Goal: Book appointment/travel/reservation

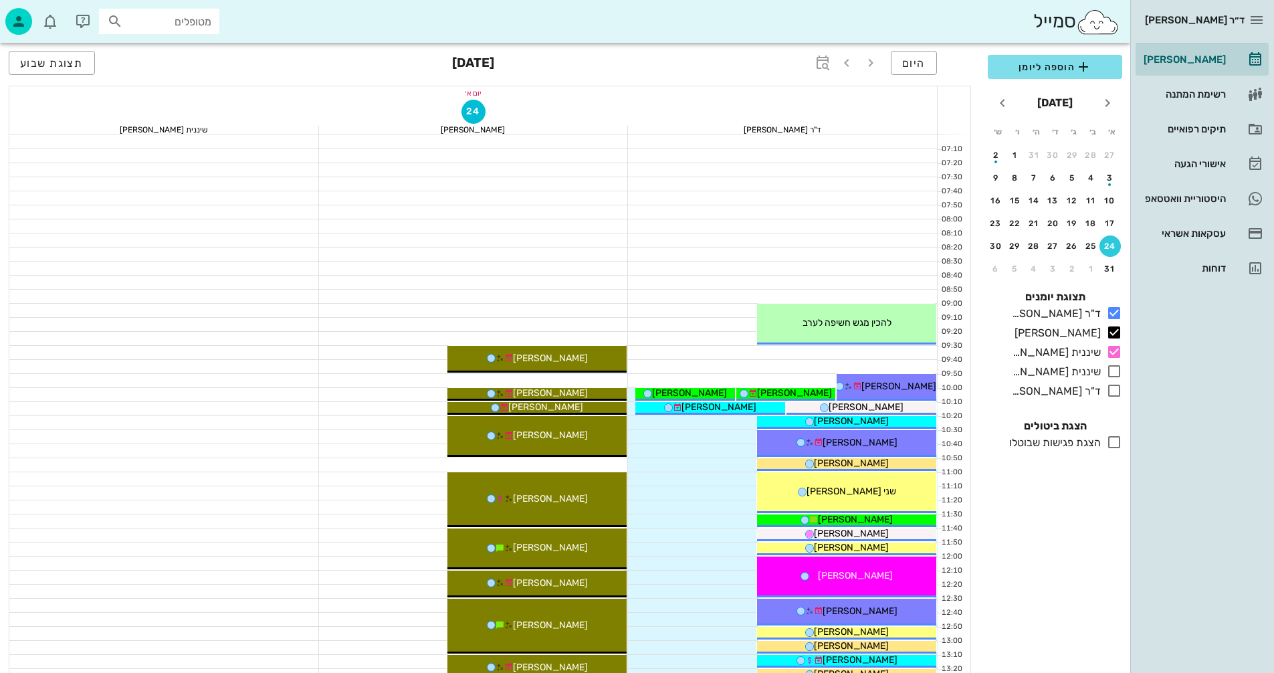
scroll to position [401, 0]
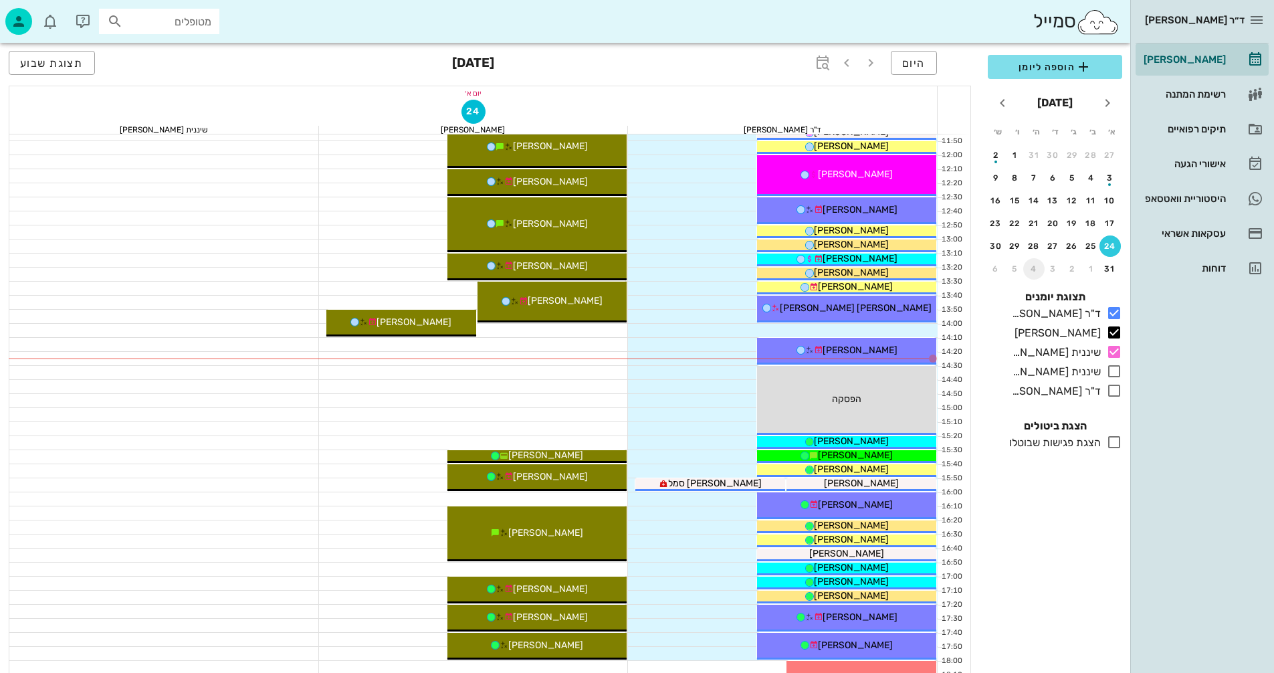
click at [1029, 267] on div "4" at bounding box center [1033, 268] width 21 height 9
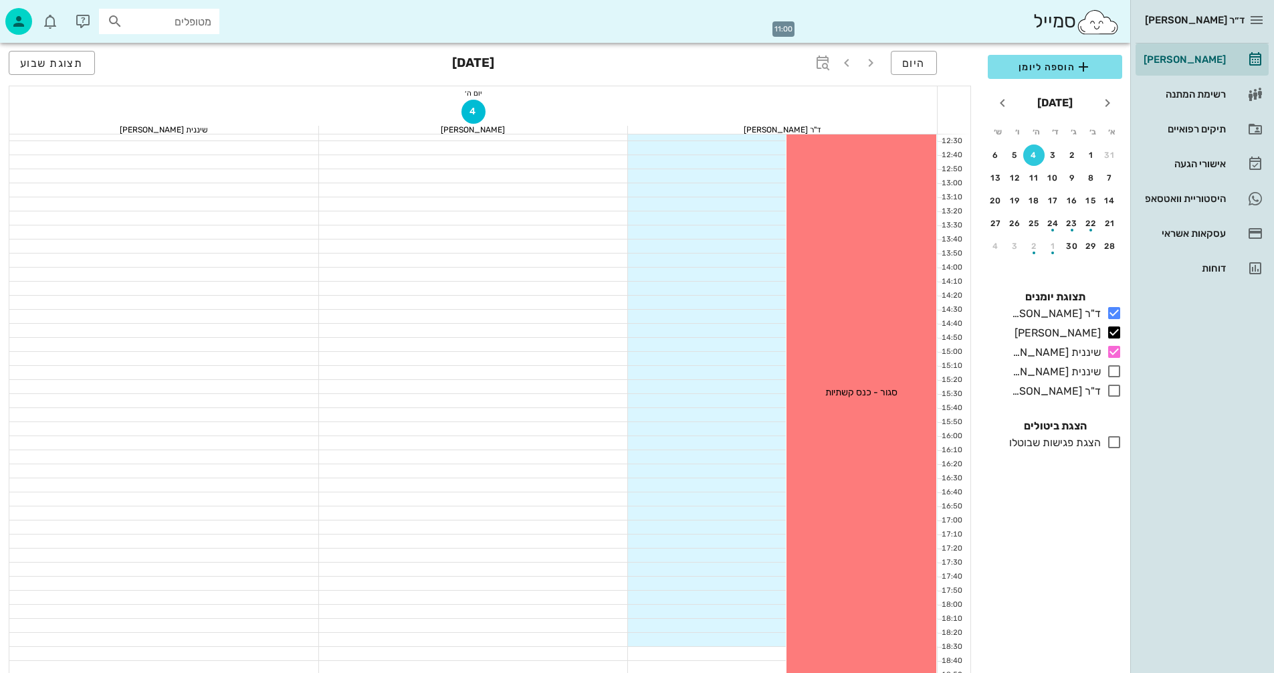
scroll to position [642, 0]
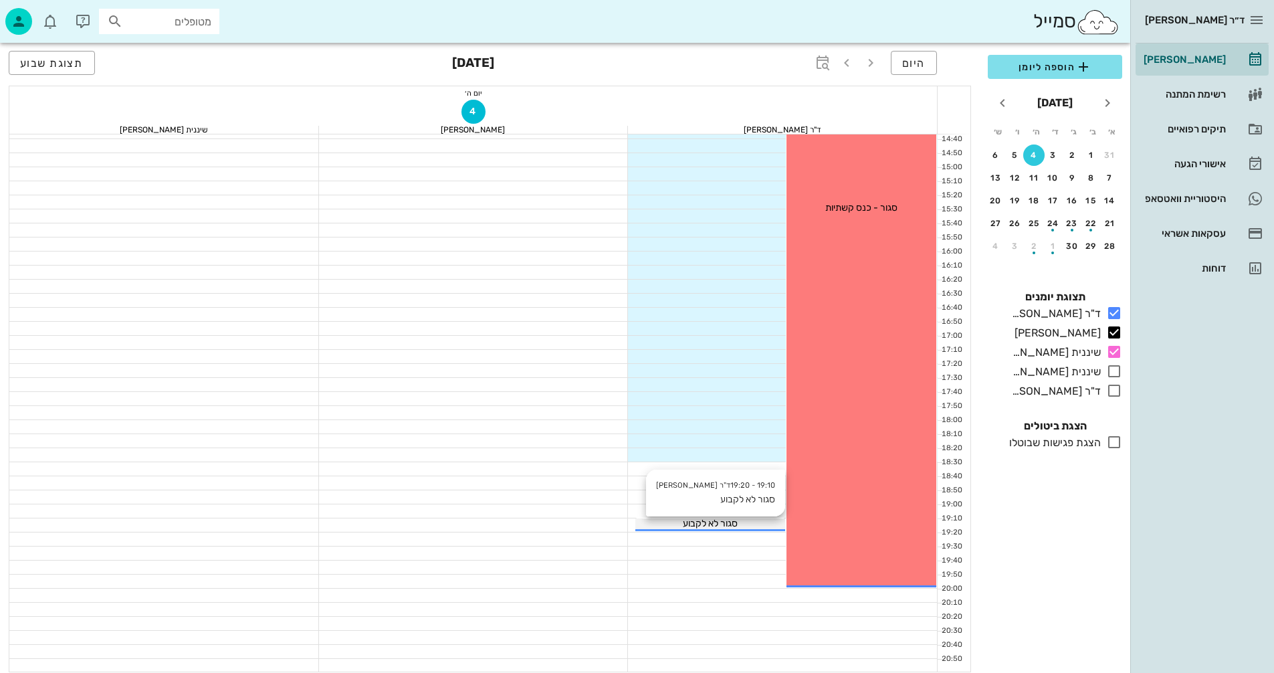
click at [744, 526] on div "סגור לא לקבוע" at bounding box center [710, 523] width 150 height 14
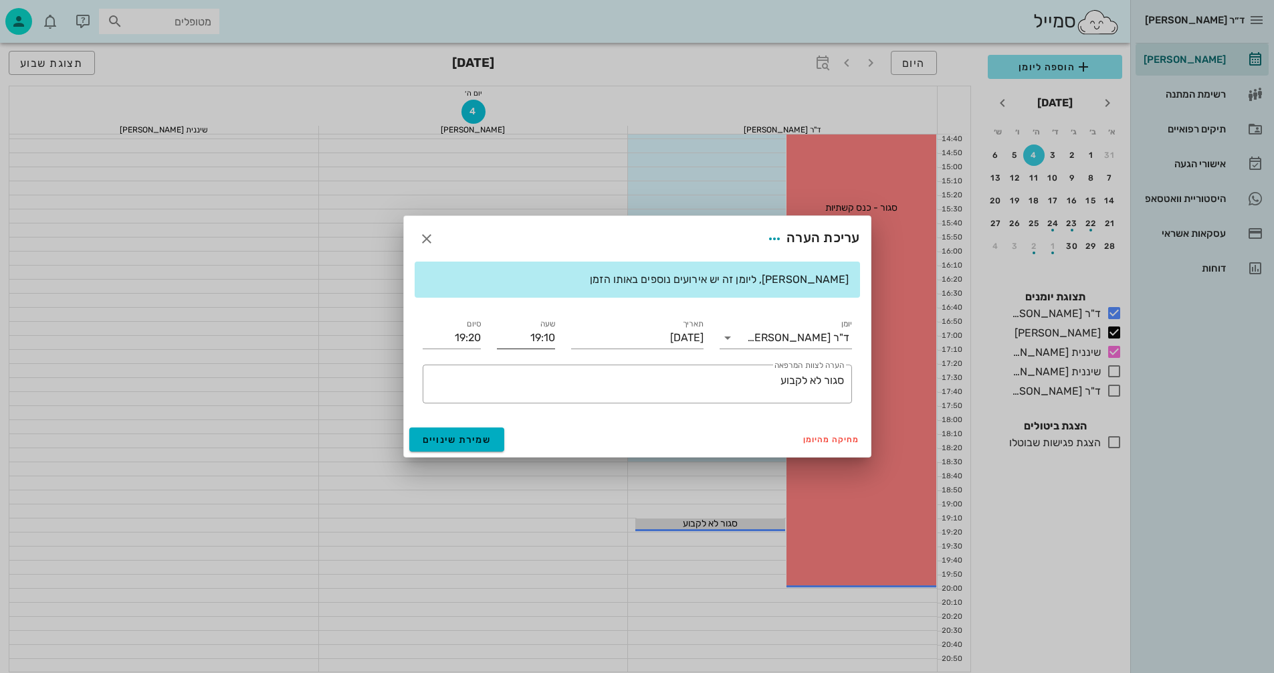
click at [525, 334] on input "19:10" at bounding box center [526, 337] width 58 height 21
drag, startPoint x: 525, startPoint y: 334, endPoint x: 560, endPoint y: 337, distance: 35.6
click at [560, 337] on div "שעה 19:10" at bounding box center [526, 332] width 74 height 48
type input "18:00"
type input "18:10"
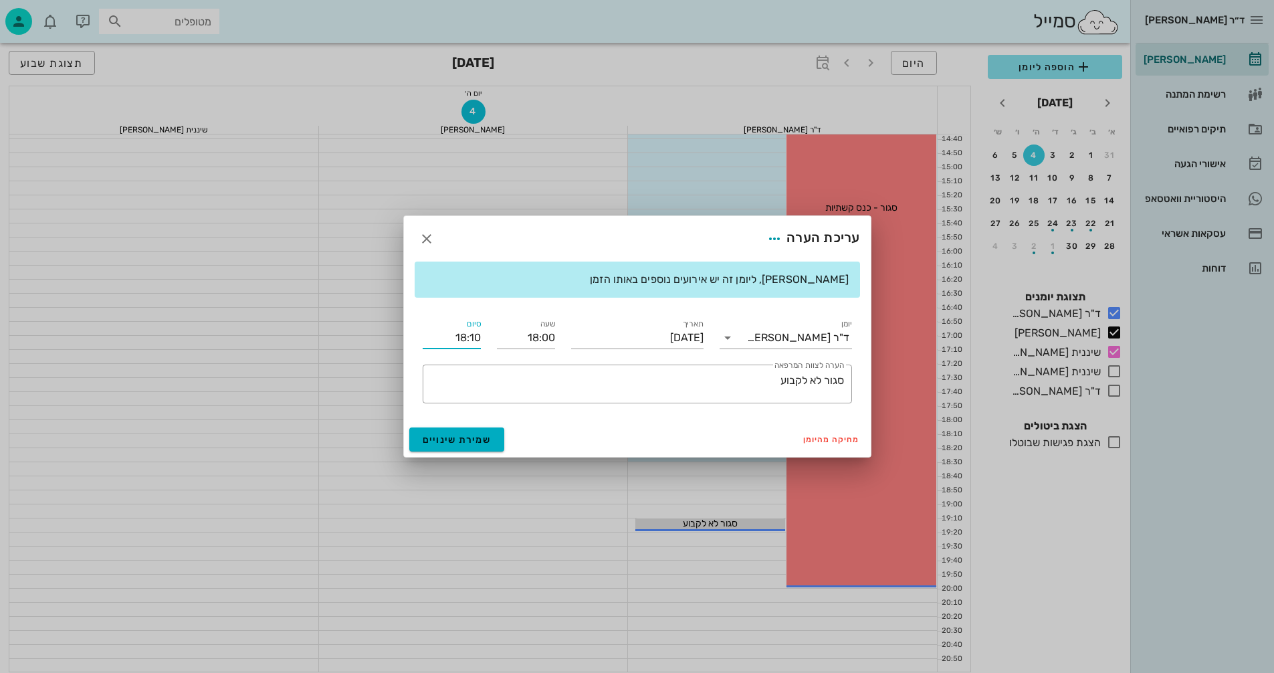
click at [451, 335] on input "18:10" at bounding box center [452, 337] width 58 height 21
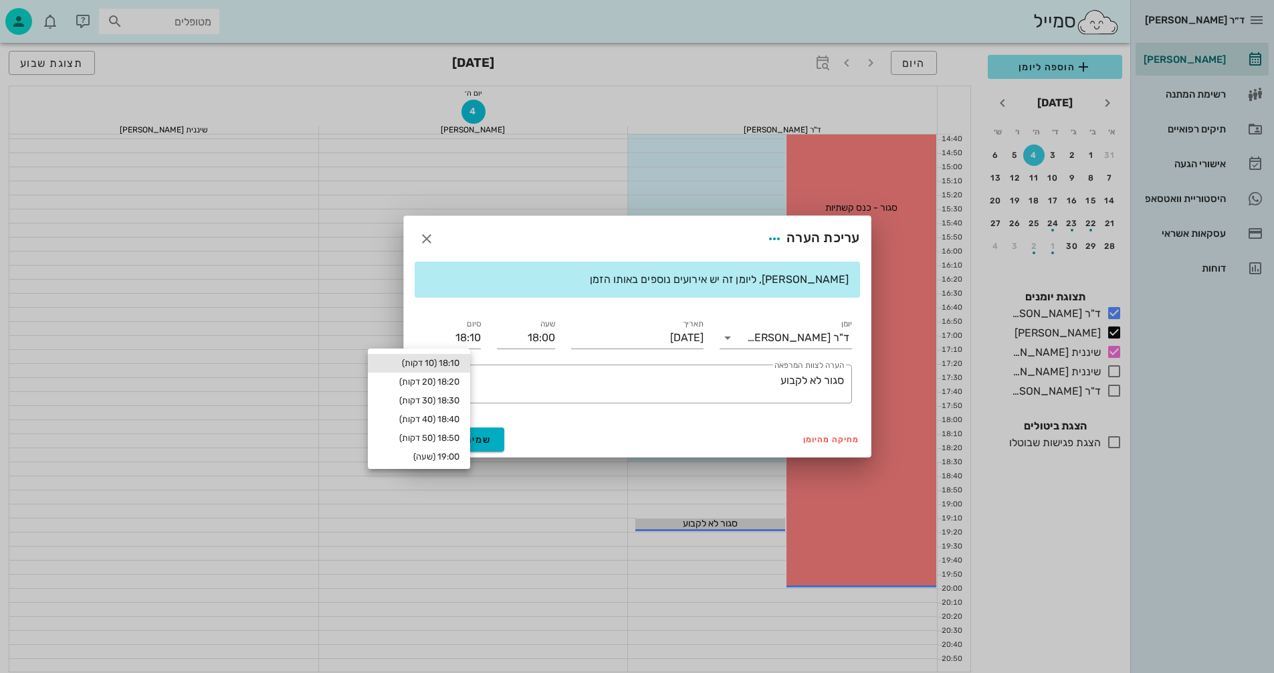
click at [545, 545] on div at bounding box center [637, 336] width 1274 height 673
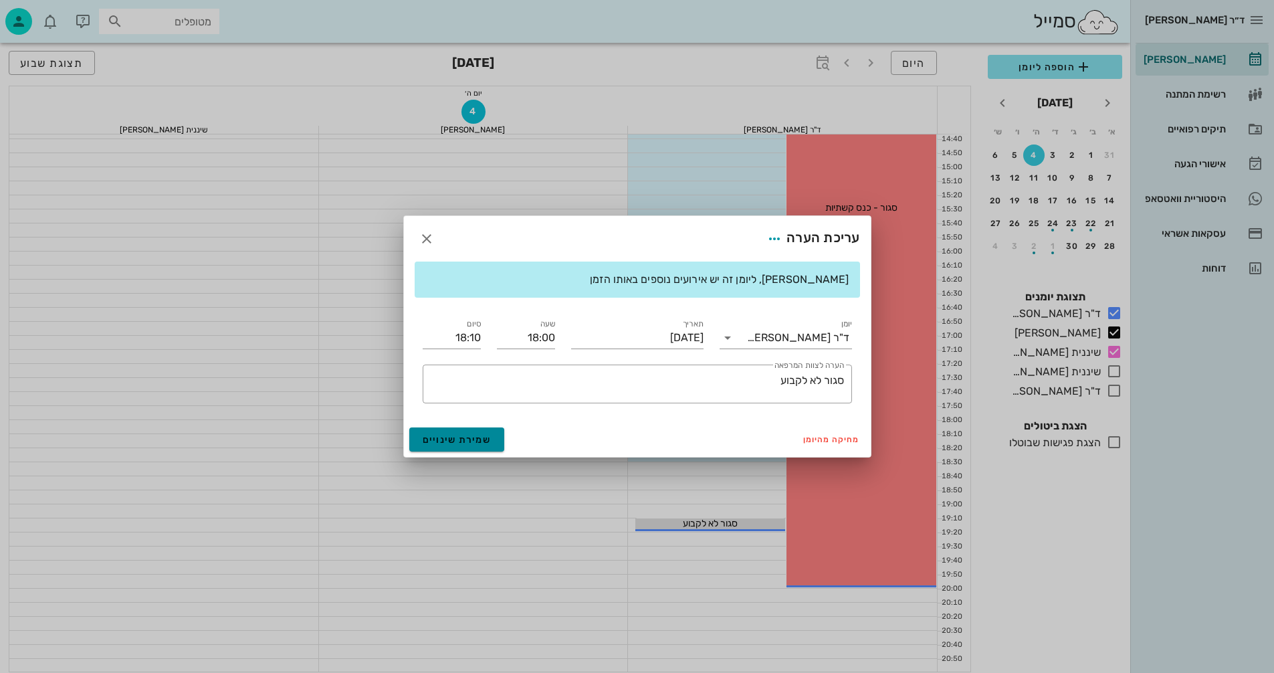
click at [463, 440] on span "שמירת שינויים" at bounding box center [457, 439] width 69 height 11
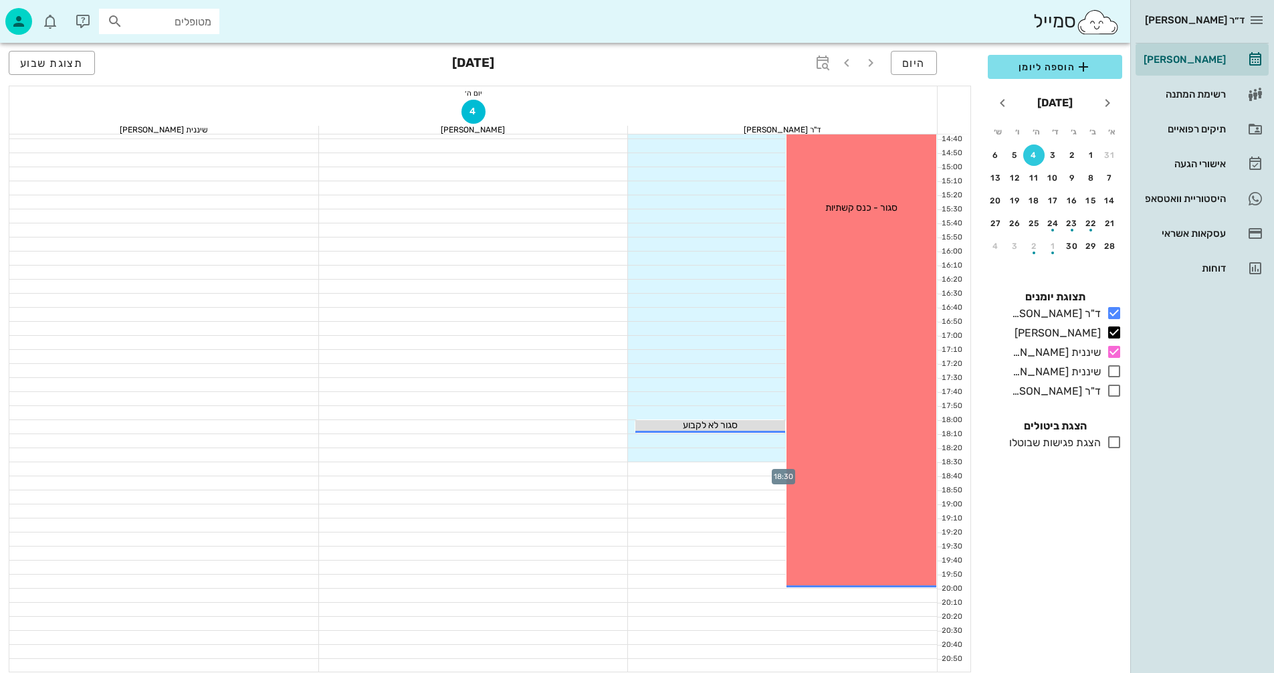
scroll to position [508, 0]
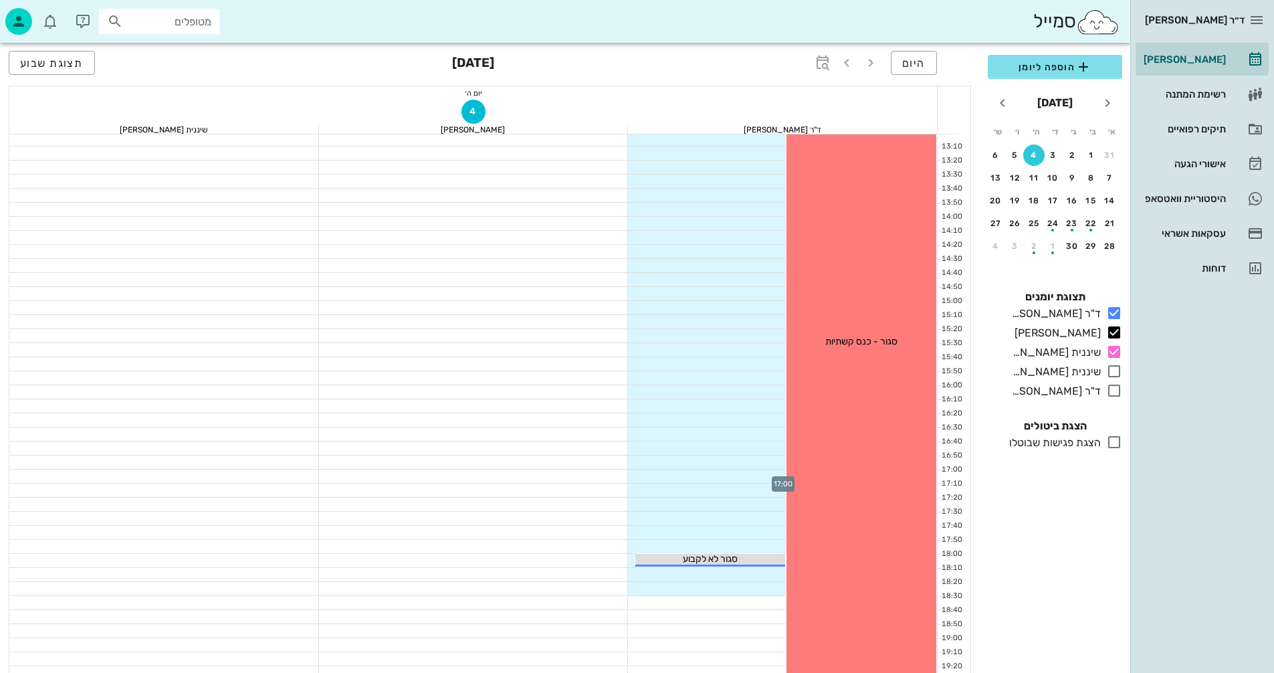
click at [768, 472] on div at bounding box center [783, 475] width 310 height 13
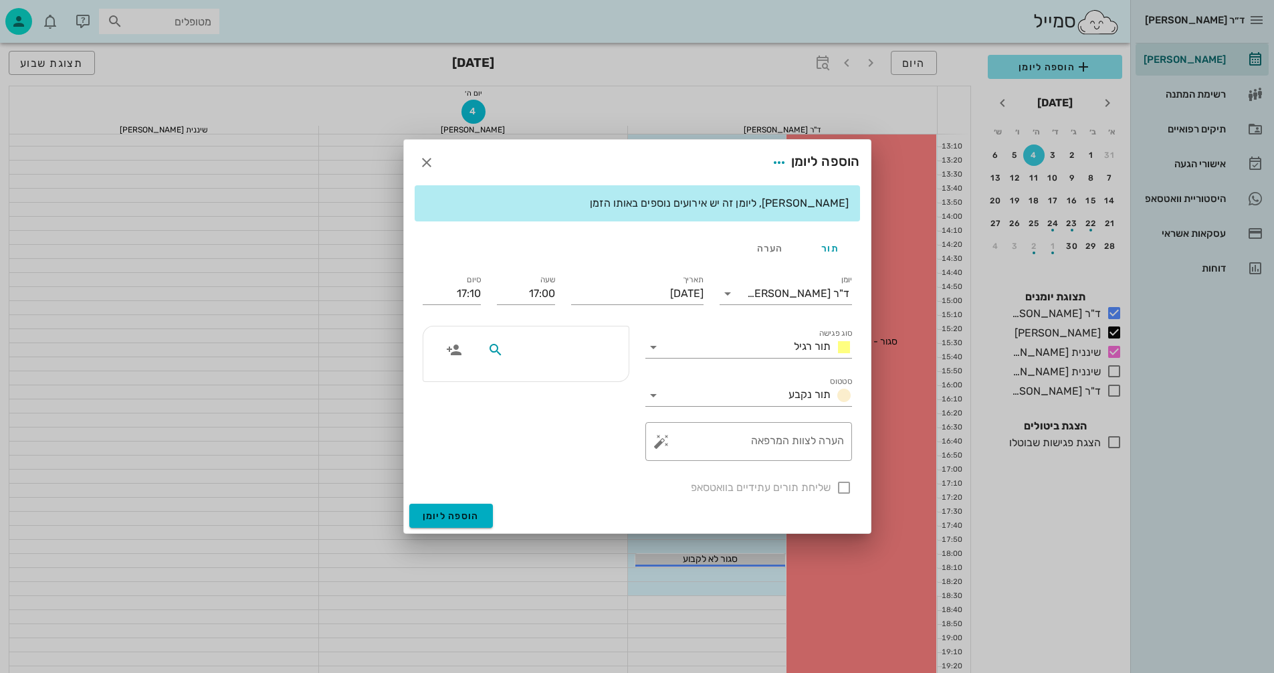
click at [559, 344] on input "text" at bounding box center [557, 349] width 103 height 17
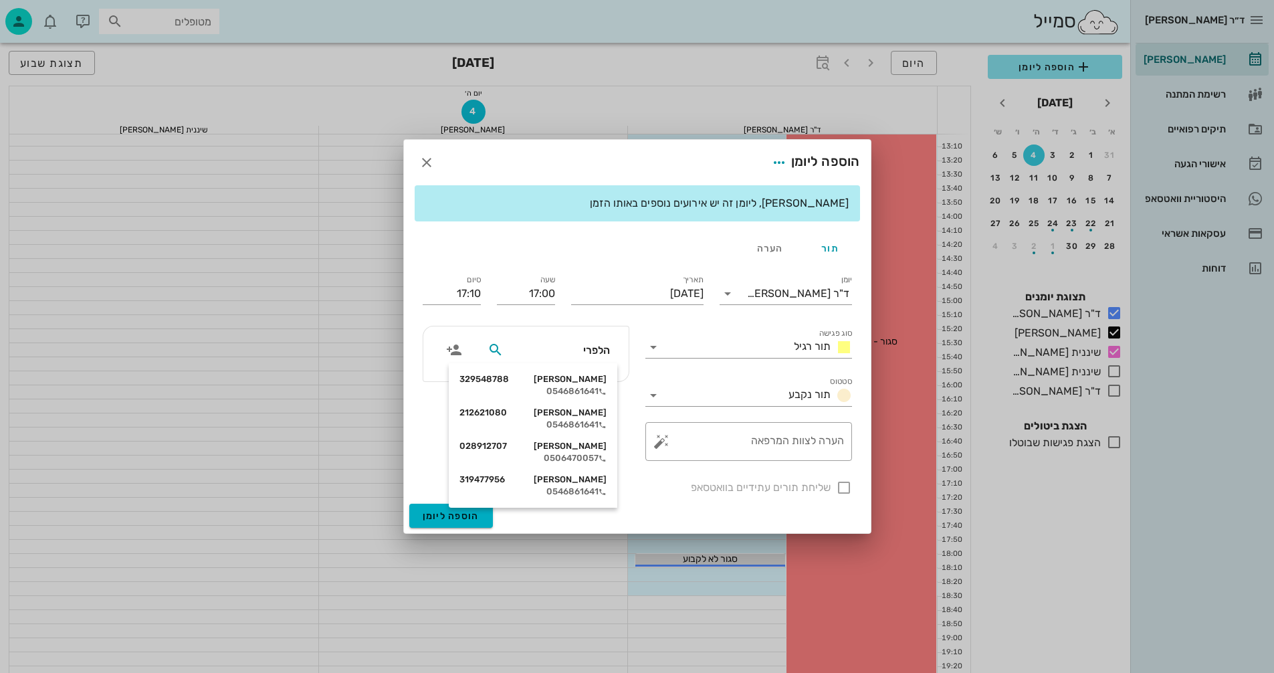
type input "[PERSON_NAME]"
click at [572, 483] on div "[PERSON_NAME] 319477956" at bounding box center [532, 479] width 147 height 11
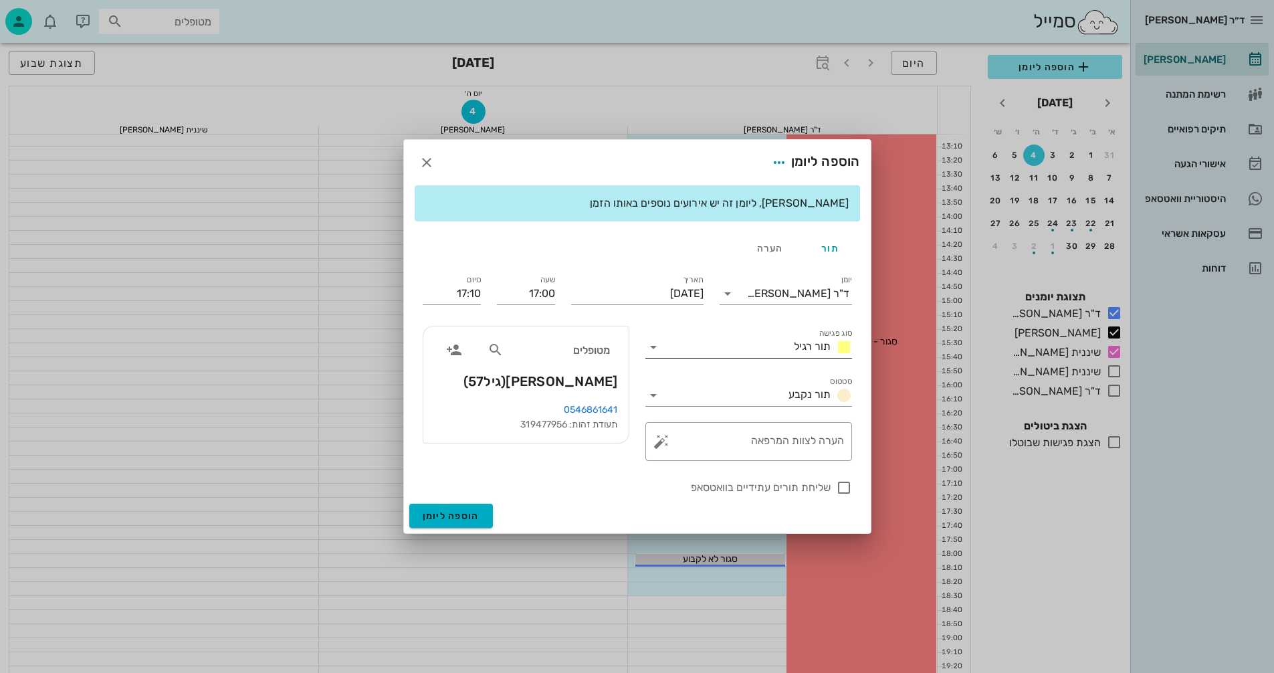
click at [659, 348] on icon at bounding box center [653, 347] width 16 height 16
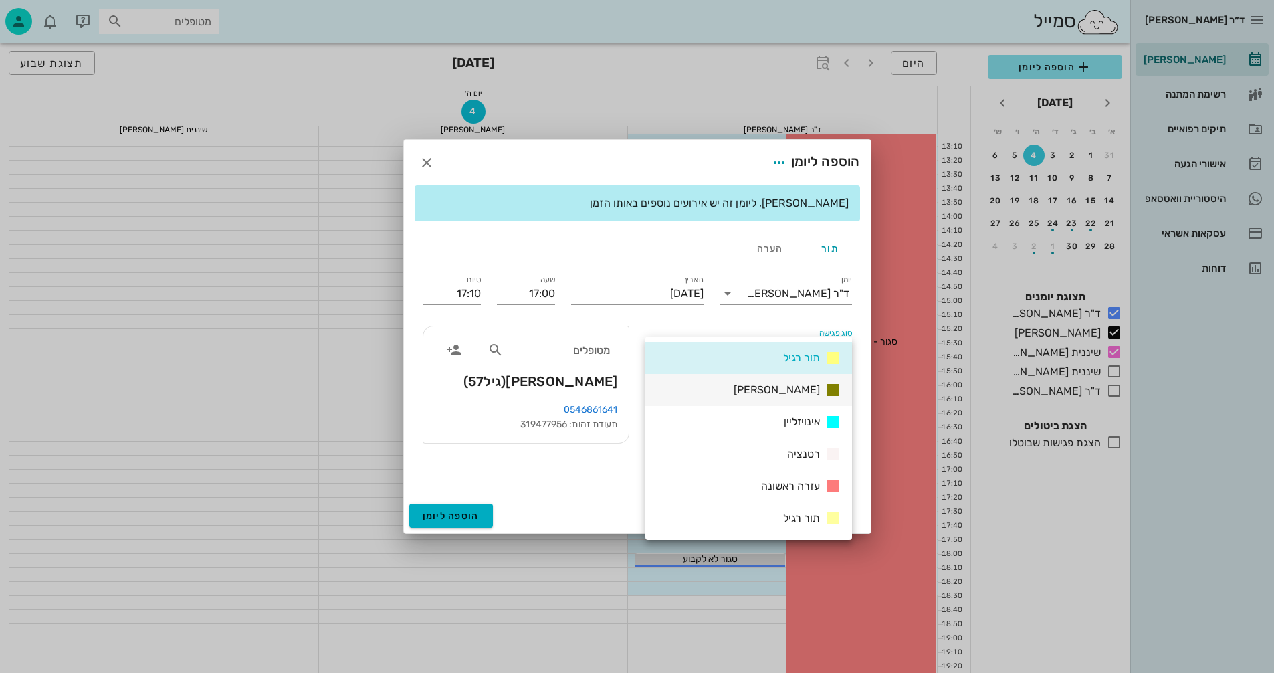
click at [805, 391] on span "[PERSON_NAME]" at bounding box center [777, 389] width 86 height 13
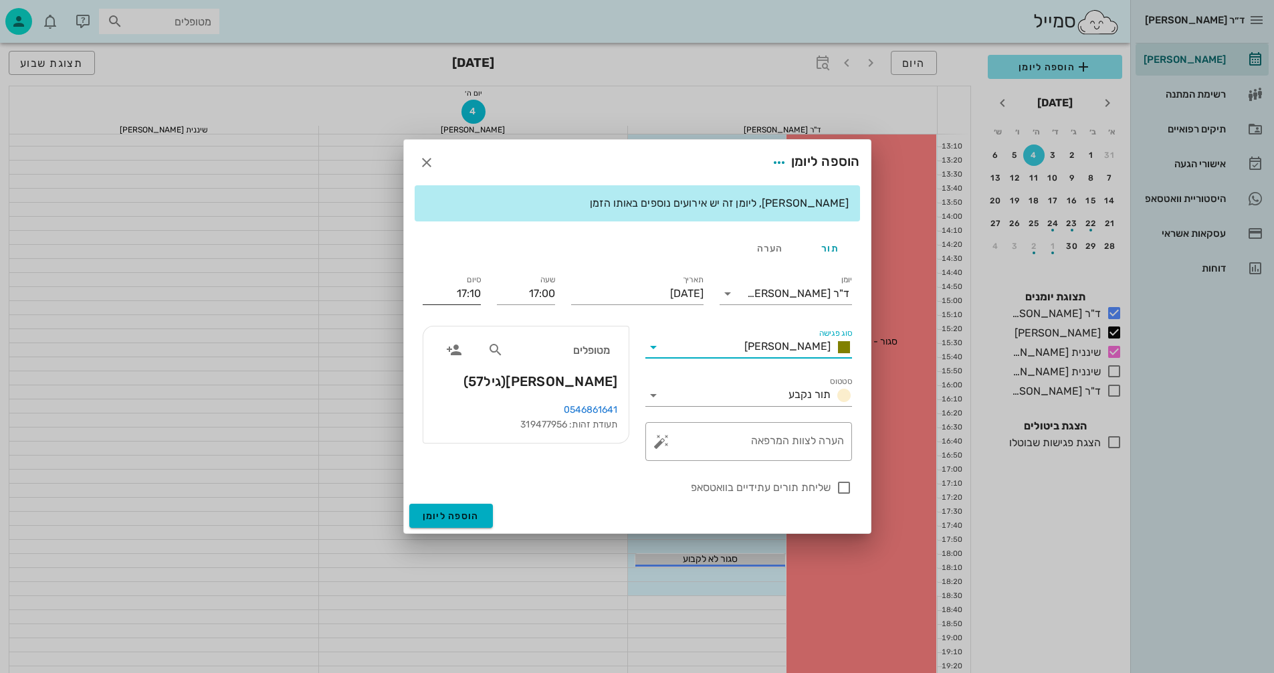
click at [437, 292] on input "17:10" at bounding box center [452, 293] width 58 height 21
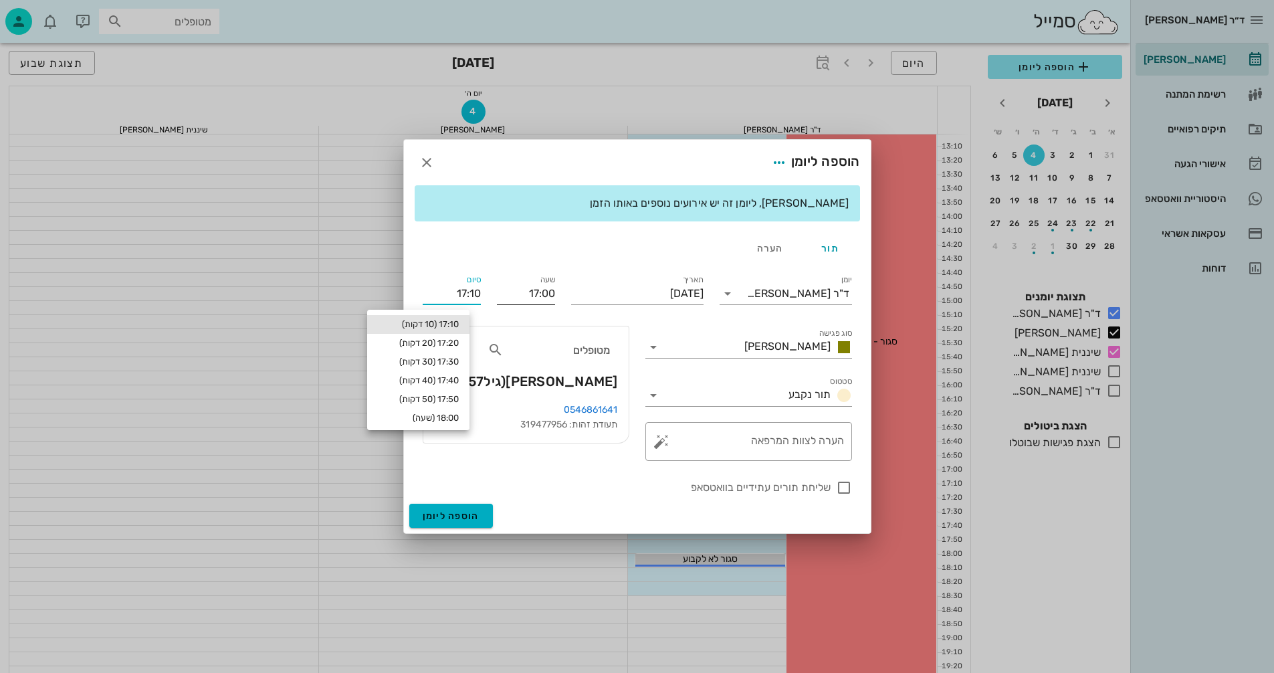
drag, startPoint x: 437, startPoint y: 292, endPoint x: 496, endPoint y: 296, distance: 59.7
click at [496, 296] on div "יומן ד"ר [PERSON_NAME] סוג פגישה [PERSON_NAME] סטטוס תור נקבע תאריך [DATE] שעה …" at bounding box center [637, 383] width 445 height 239
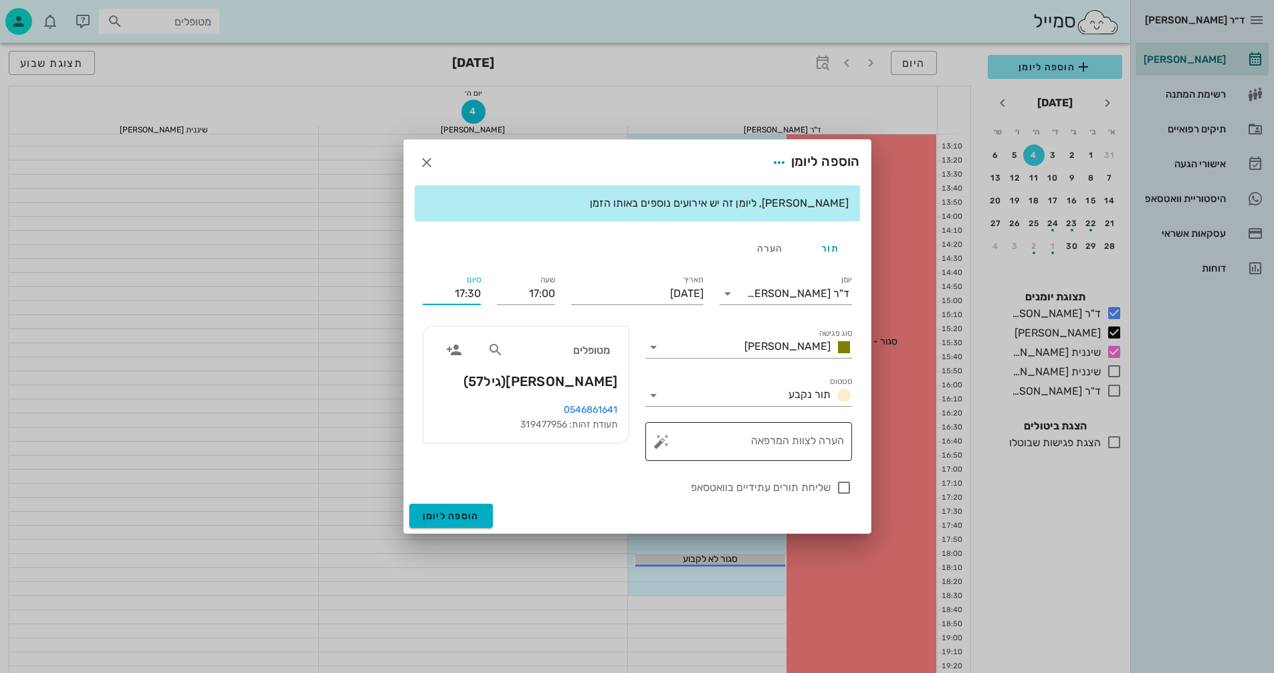
type input "17:30"
click at [772, 443] on textarea "הערה לצוות המרפאה" at bounding box center [754, 445] width 180 height 32
type textarea "שיננית"
click at [455, 512] on span "הוספה ליומן" at bounding box center [451, 515] width 57 height 11
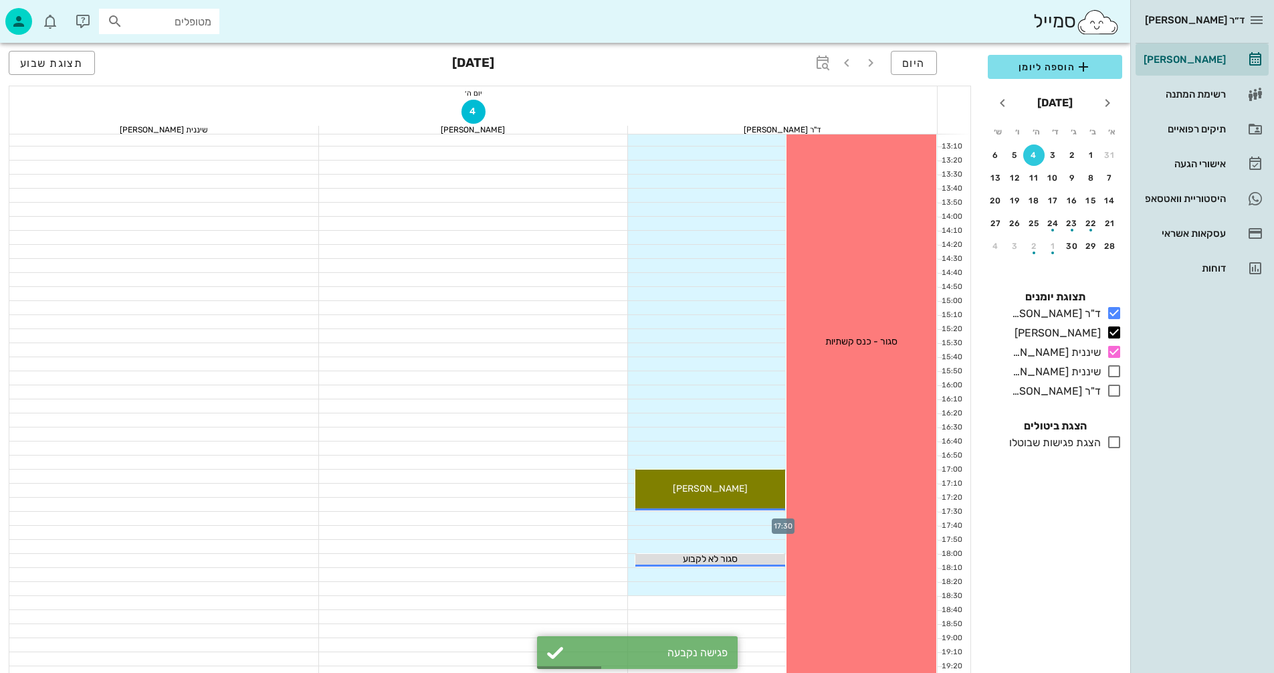
click at [766, 517] on div at bounding box center [783, 518] width 310 height 13
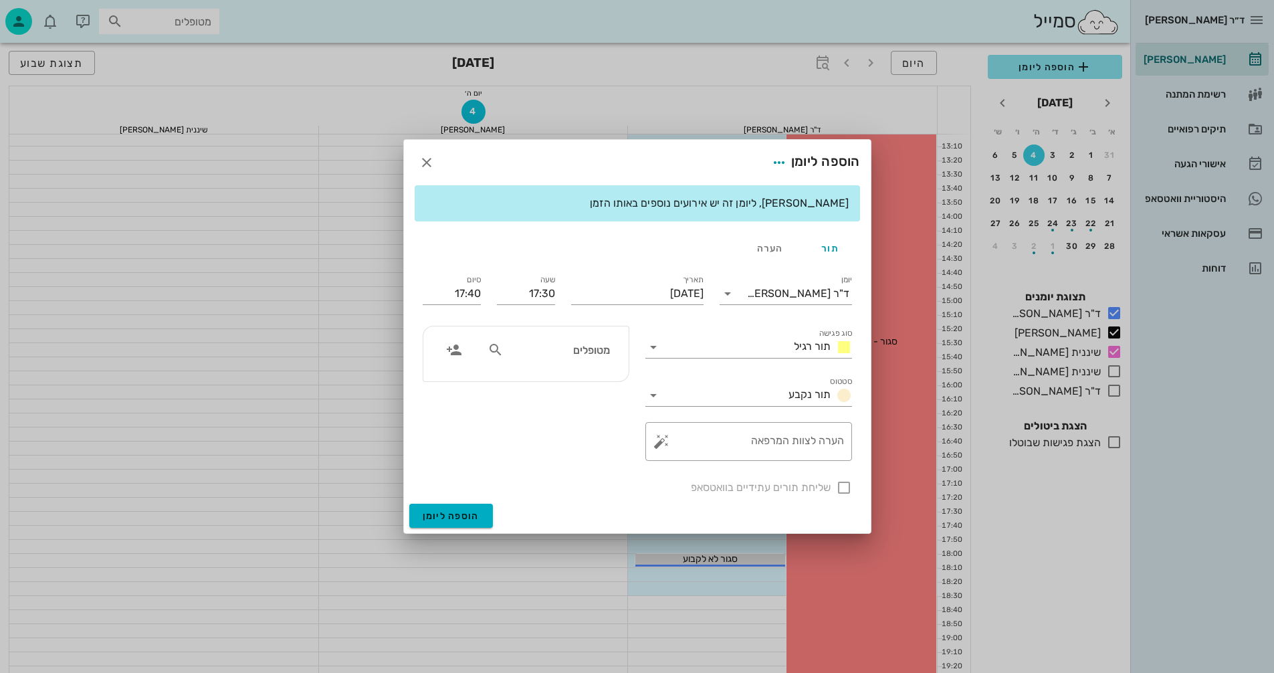
click at [562, 344] on input "מטופלים" at bounding box center [557, 349] width 103 height 17
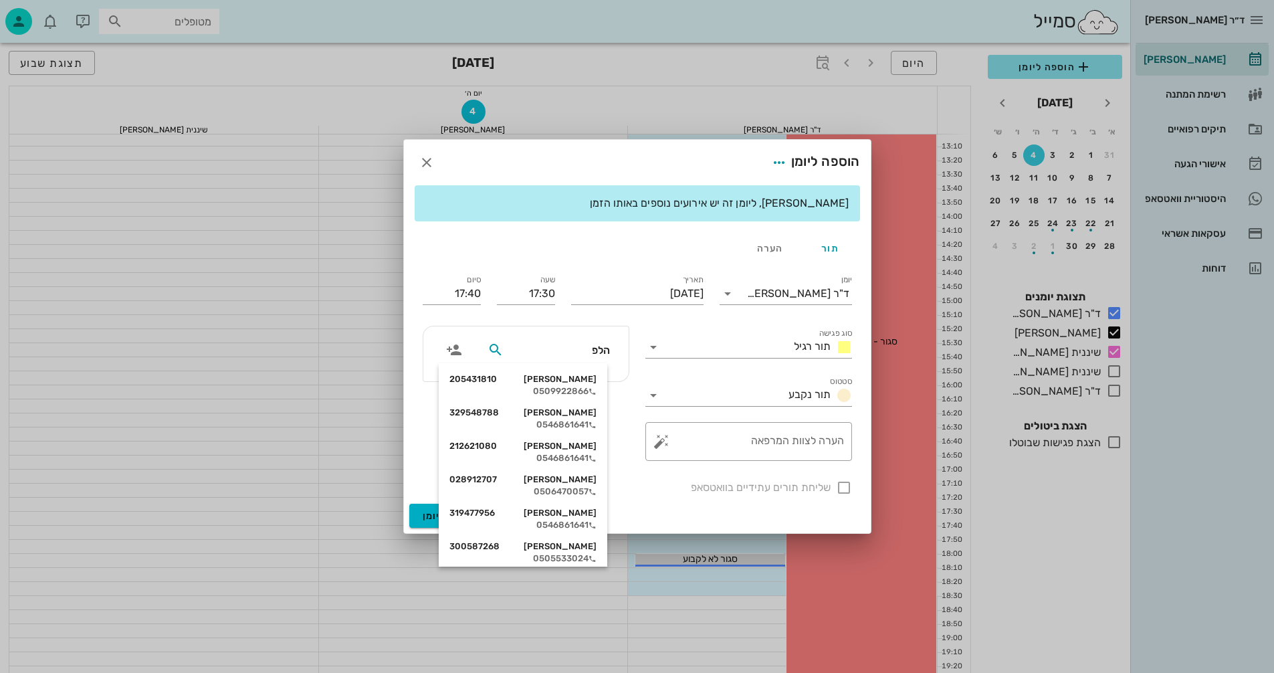
type input "[PERSON_NAME]"
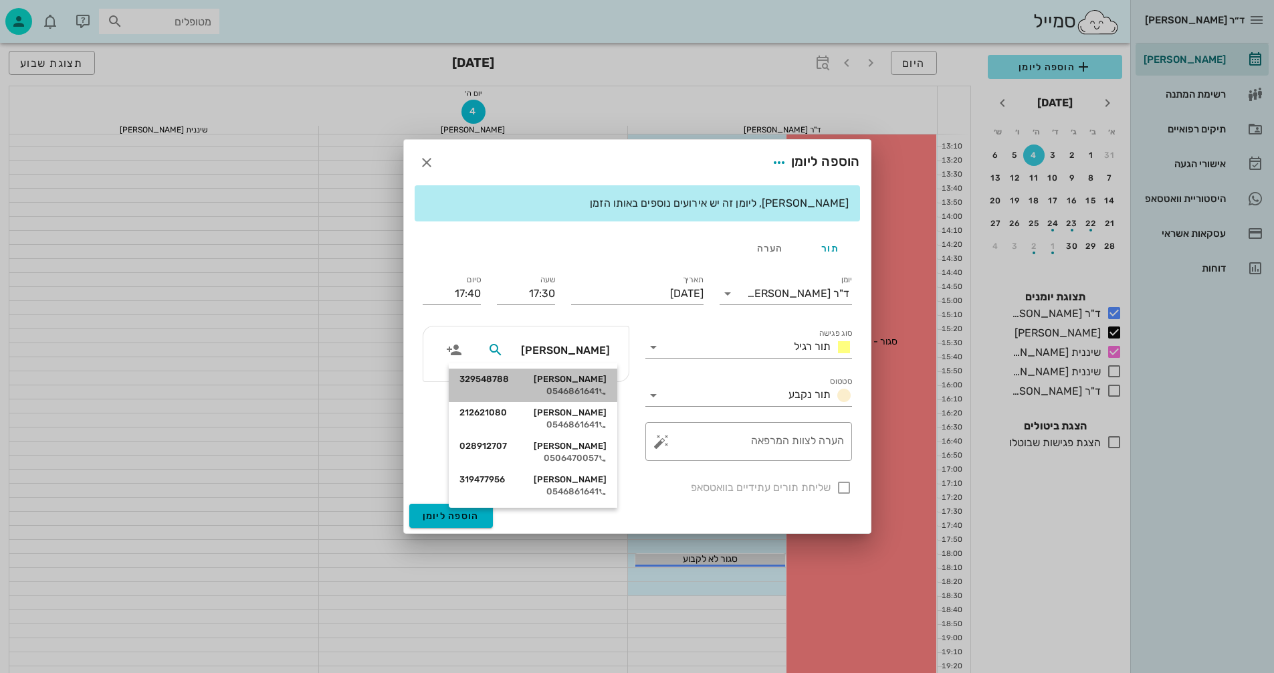
click at [562, 383] on div "ג'ני [PERSON_NAME] 329548788" at bounding box center [532, 379] width 147 height 11
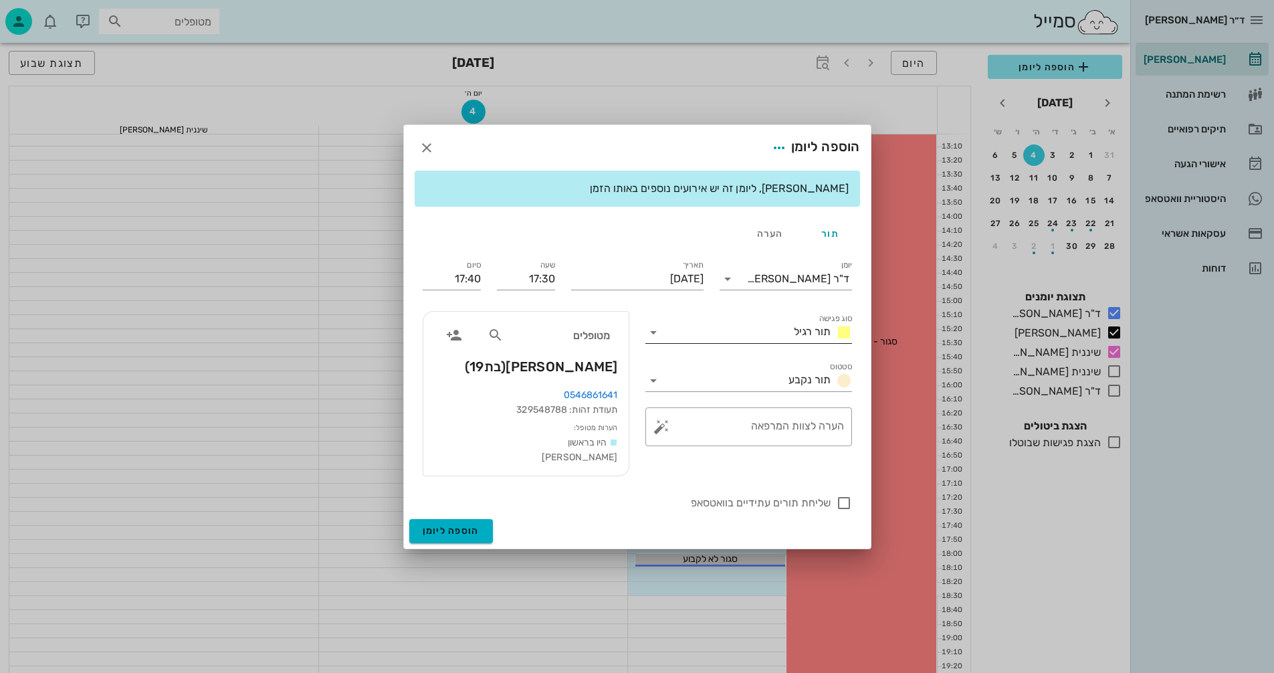
click at [656, 336] on icon at bounding box center [653, 332] width 16 height 16
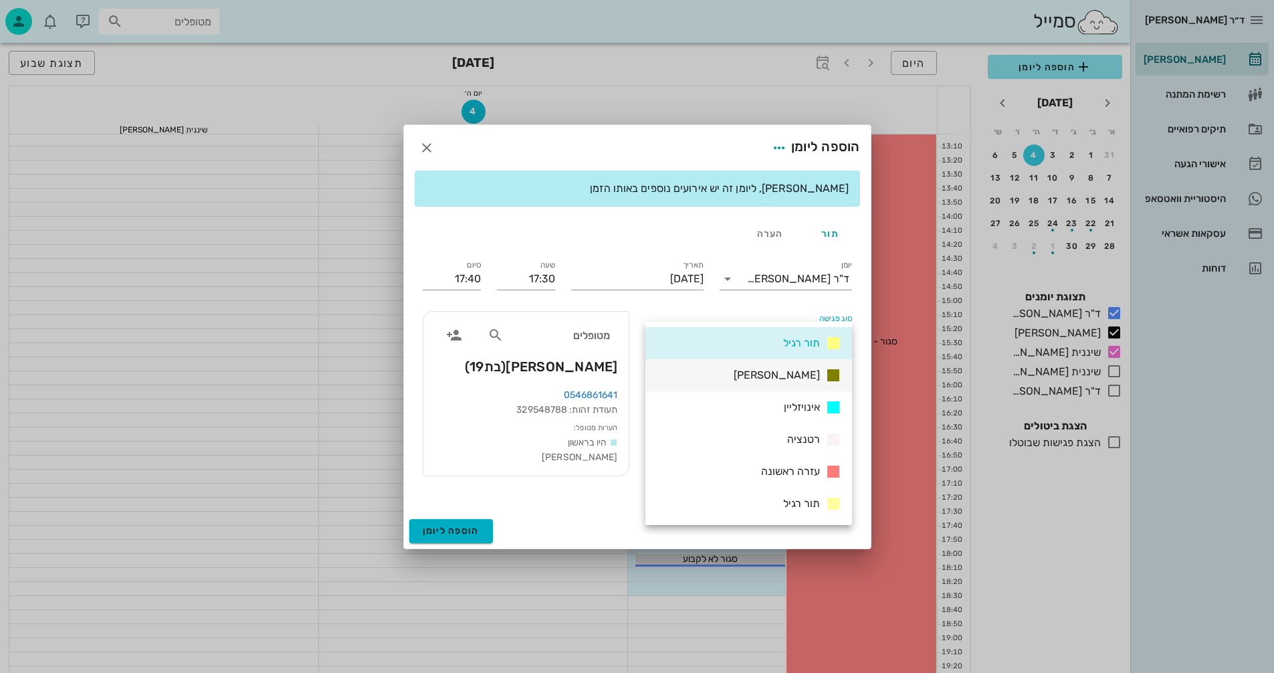
click at [751, 371] on div "[PERSON_NAME]" at bounding box center [748, 375] width 207 height 32
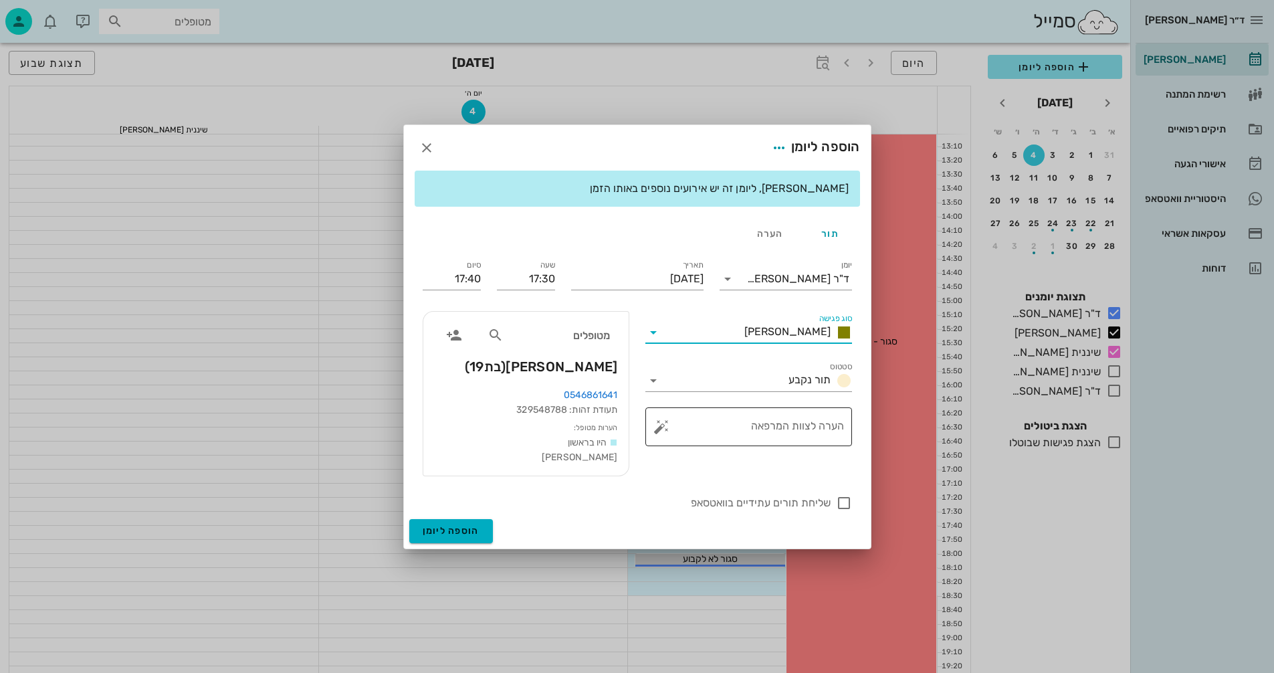
click at [762, 421] on textarea "הערה לצוות המרפאה" at bounding box center [754, 430] width 180 height 32
type textarea "שיננית"
drag, startPoint x: 465, startPoint y: 276, endPoint x: 484, endPoint y: 278, distance: 18.8
click at [484, 278] on div "סיום 17:40" at bounding box center [452, 275] width 74 height 53
click at [455, 277] on input "17:40" at bounding box center [452, 278] width 58 height 21
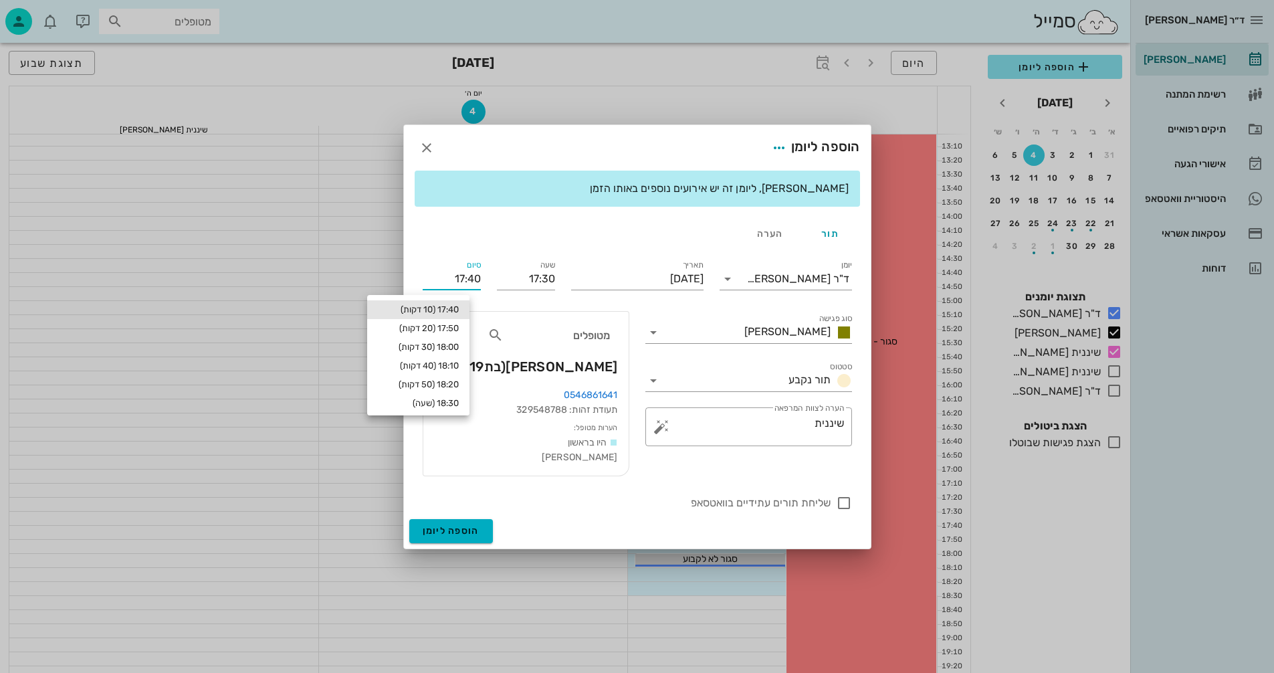
click at [455, 277] on input "17:40" at bounding box center [452, 278] width 58 height 21
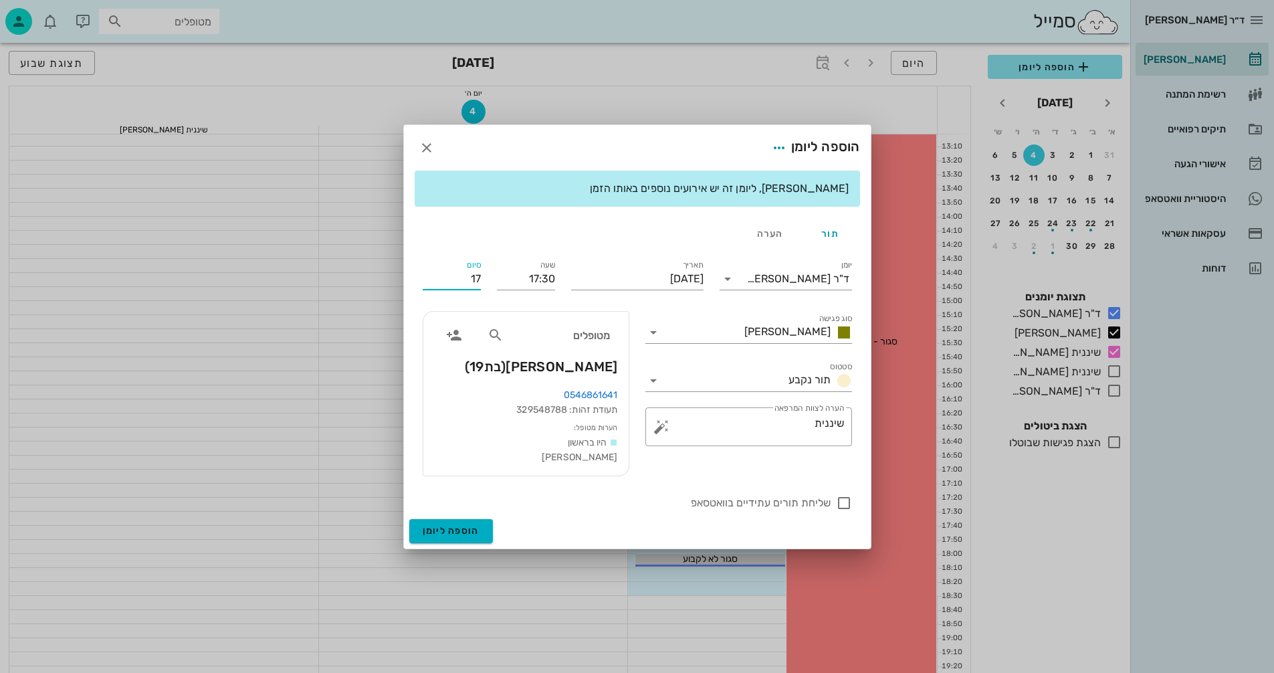
type input "1"
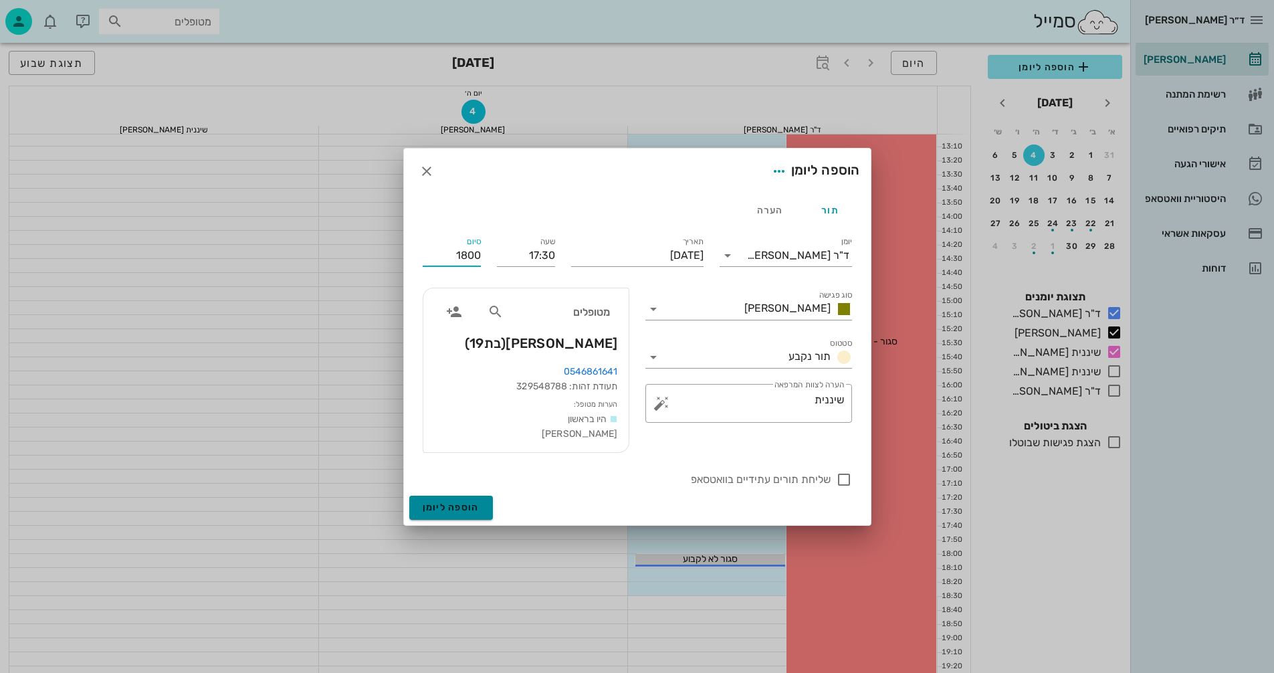
type input "18:00"
click at [475, 508] on form "הוספה ליומן תור הערה יומן ד"ר [PERSON_NAME] סוג פגישה [PERSON_NAME] סטטוס תור נ…" at bounding box center [637, 336] width 467 height 376
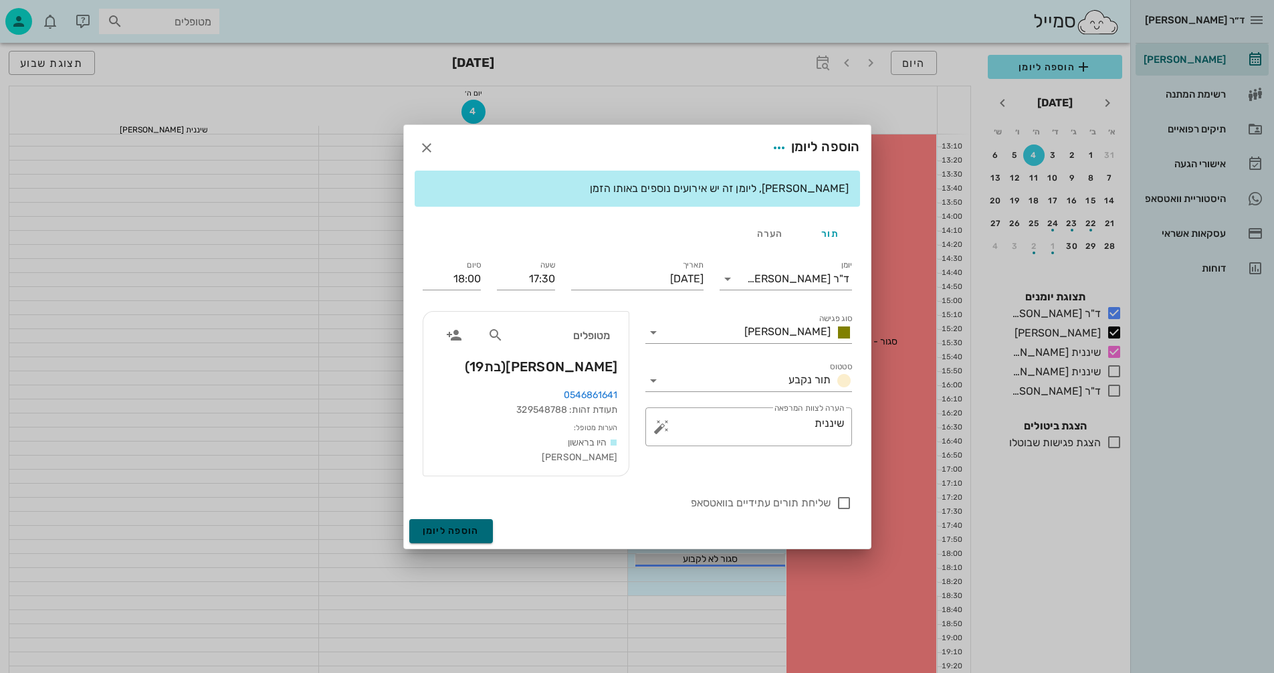
click at [454, 529] on span "הוספה ליומן" at bounding box center [451, 530] width 57 height 11
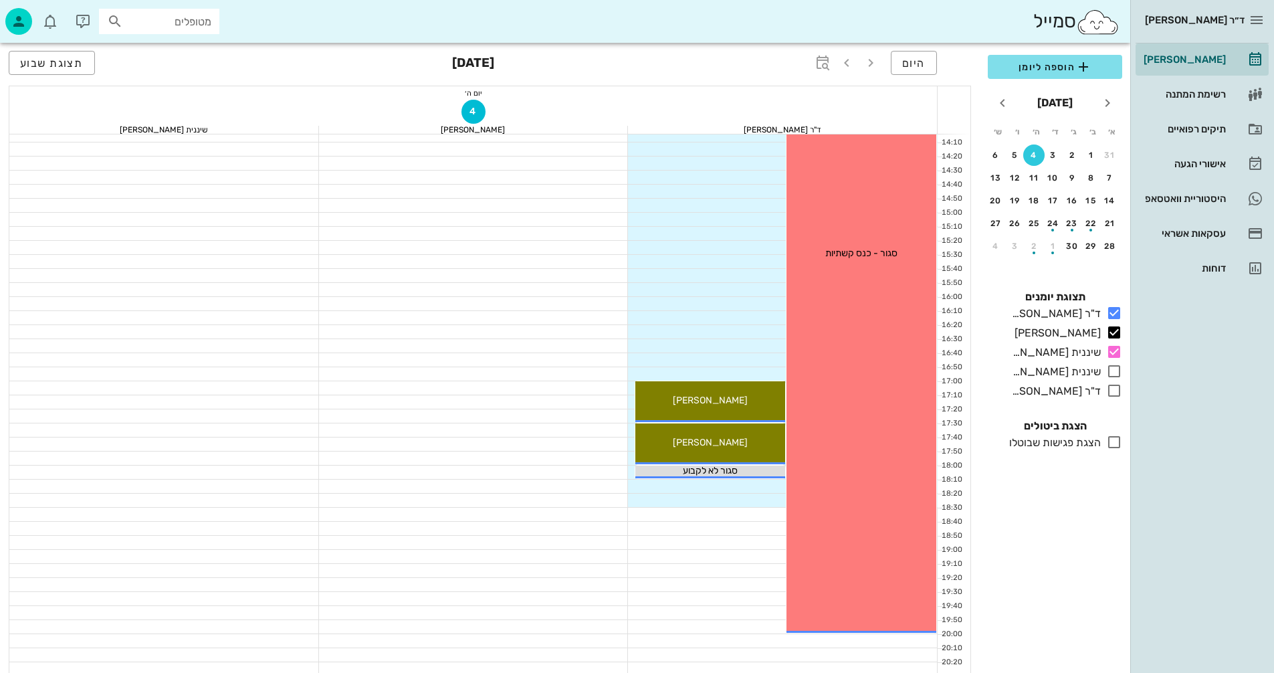
scroll to position [642, 0]
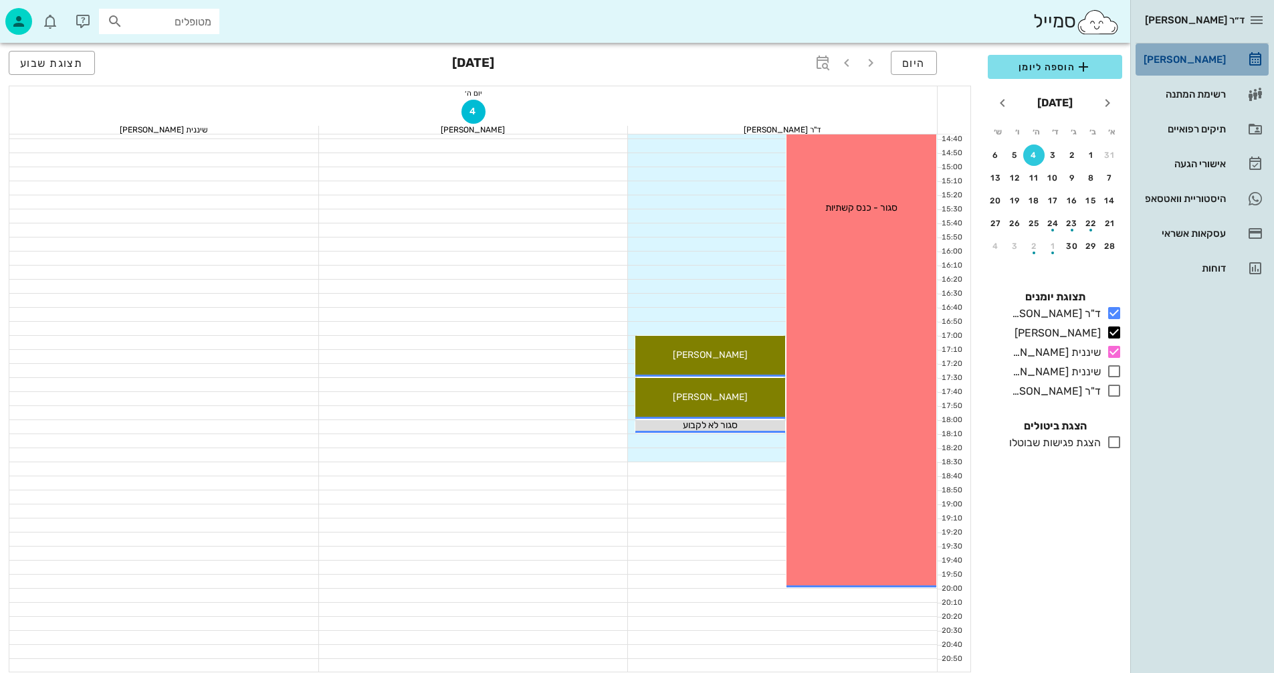
click at [1188, 58] on div "[PERSON_NAME]" at bounding box center [1183, 59] width 85 height 11
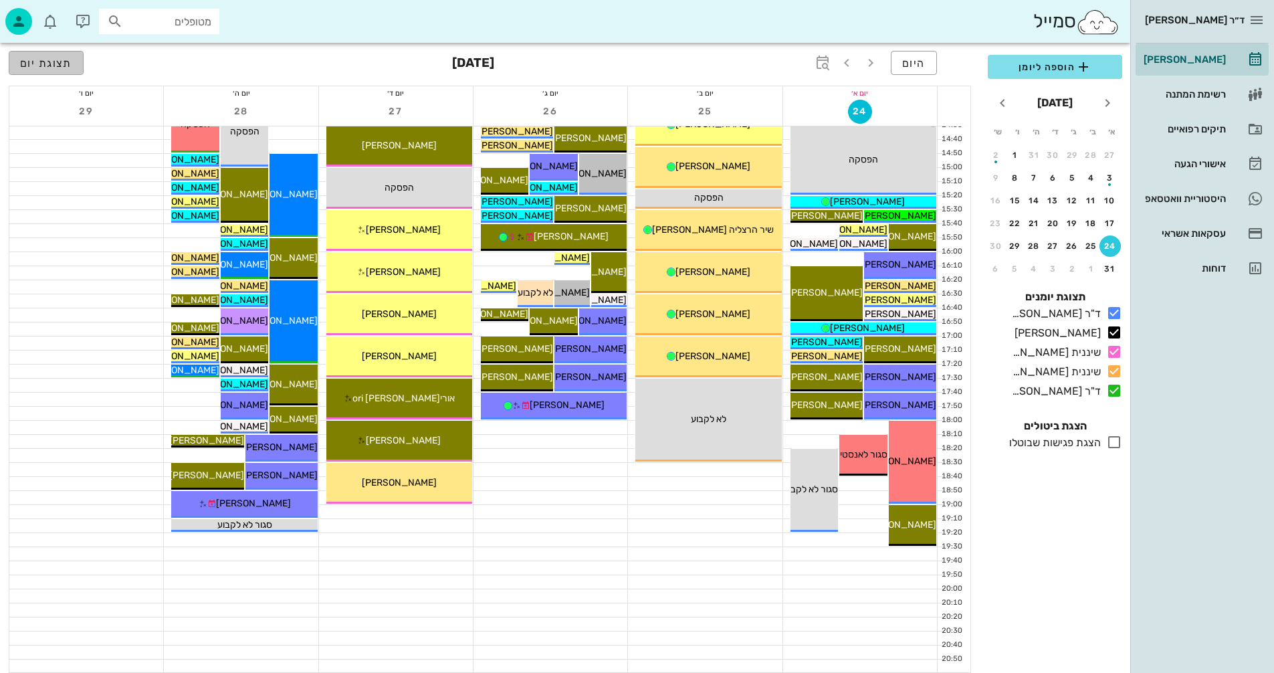
click at [49, 63] on span "תצוגת יום" at bounding box center [46, 63] width 52 height 13
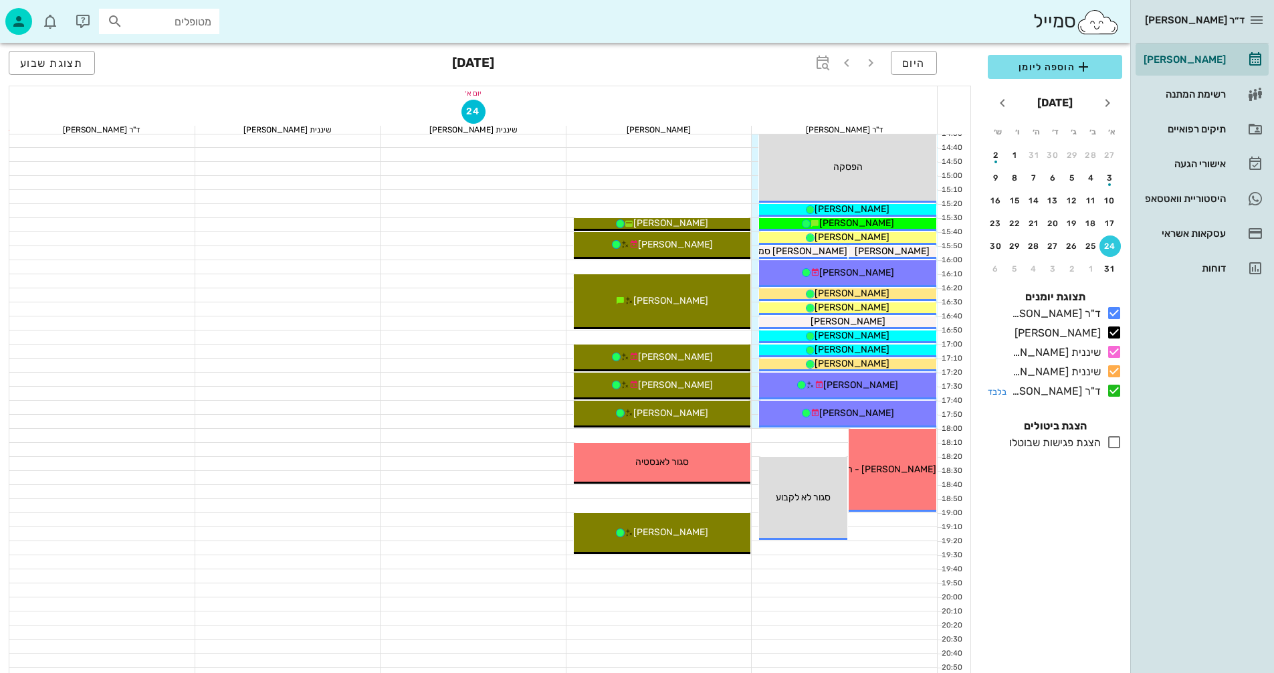
click at [1109, 394] on icon at bounding box center [1114, 391] width 16 height 16
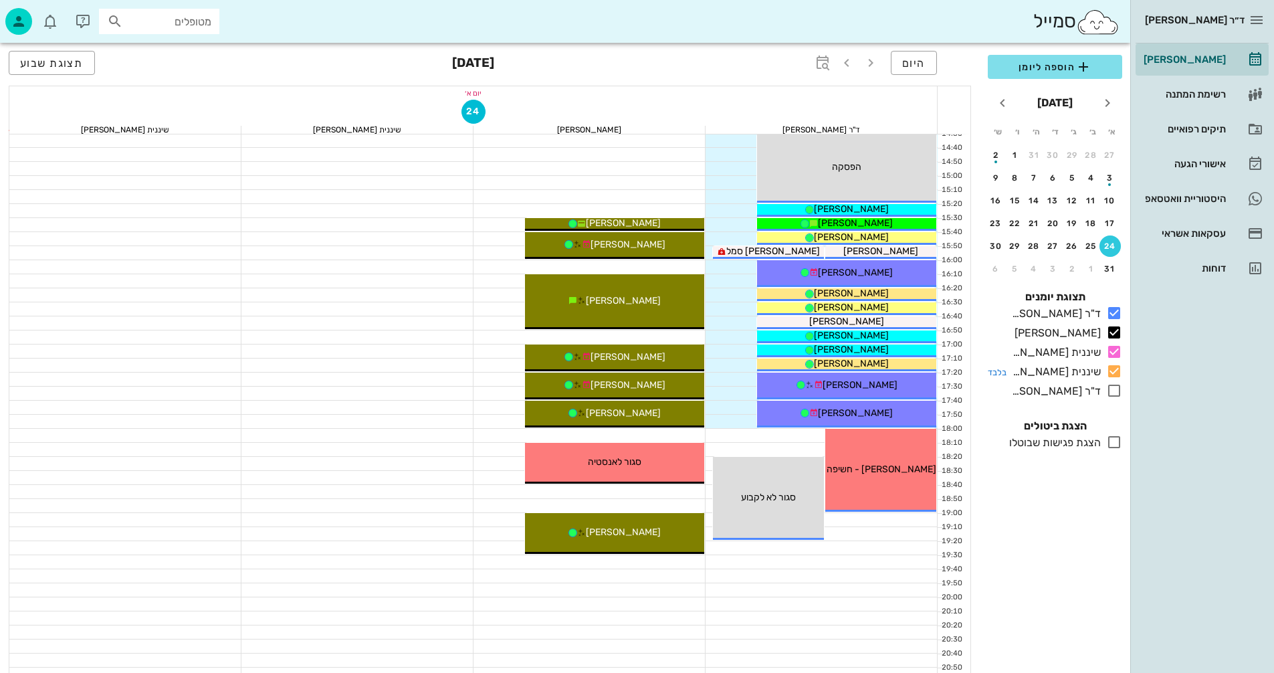
click at [1113, 375] on icon at bounding box center [1114, 371] width 16 height 16
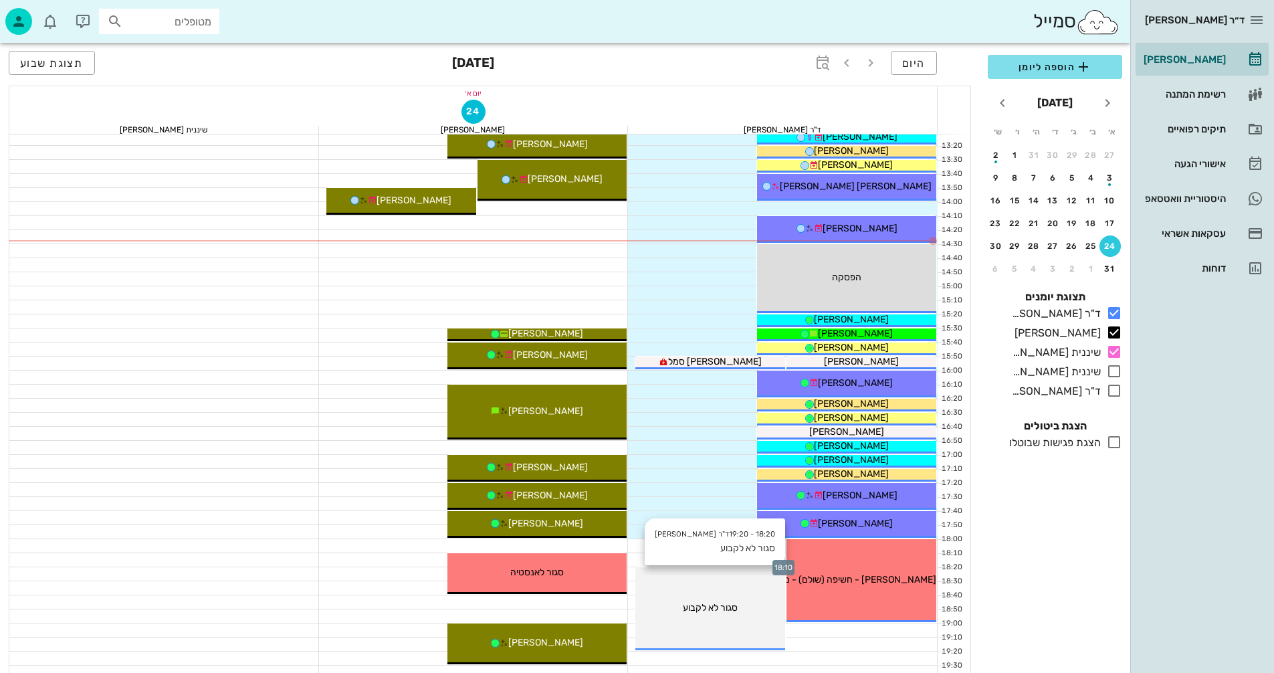
scroll to position [500, 0]
